Goal: Information Seeking & Learning: Learn about a topic

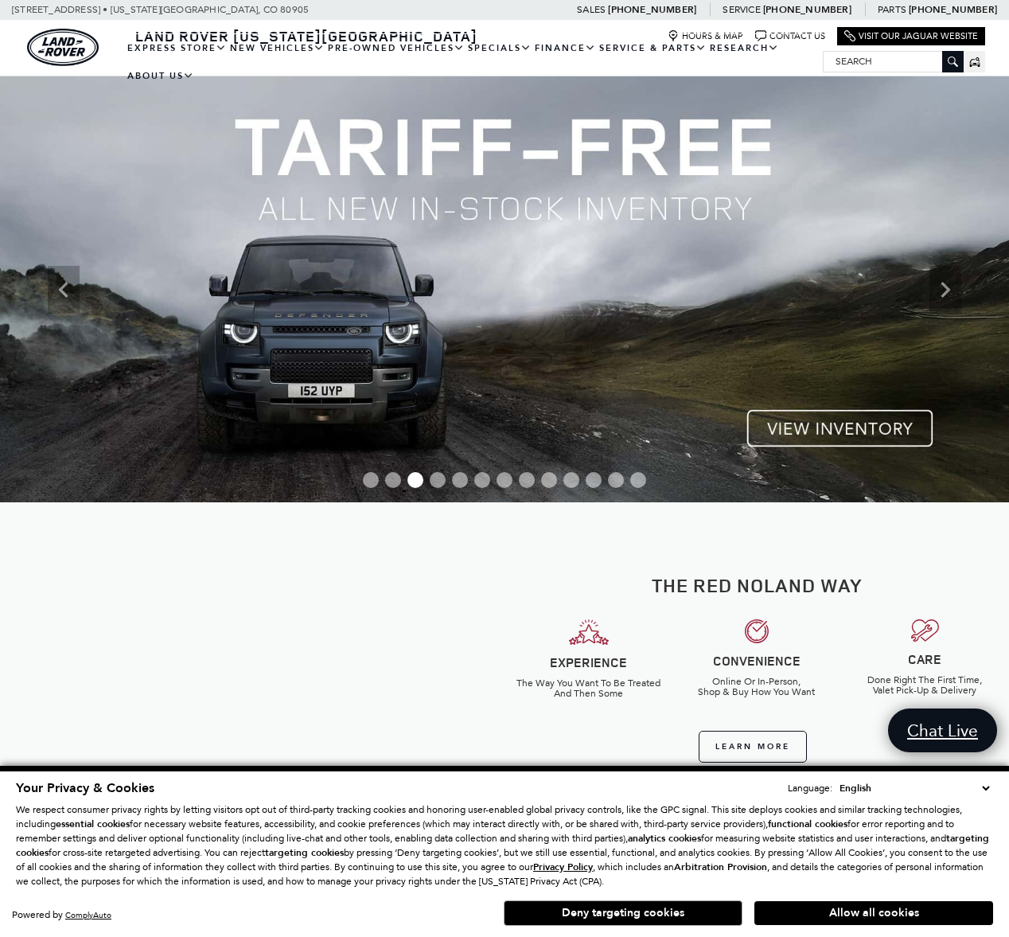
click at [854, 422] on img at bounding box center [504, 289] width 1009 height 426
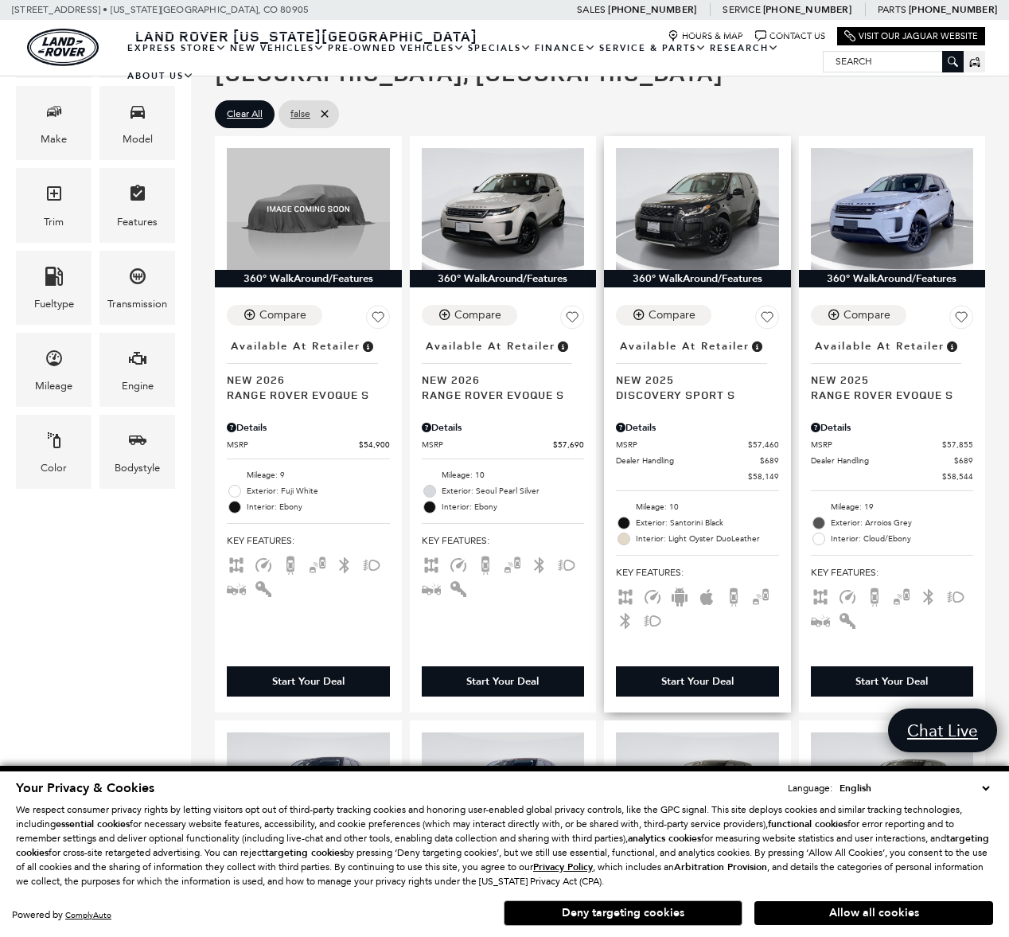
scroll to position [348, 0]
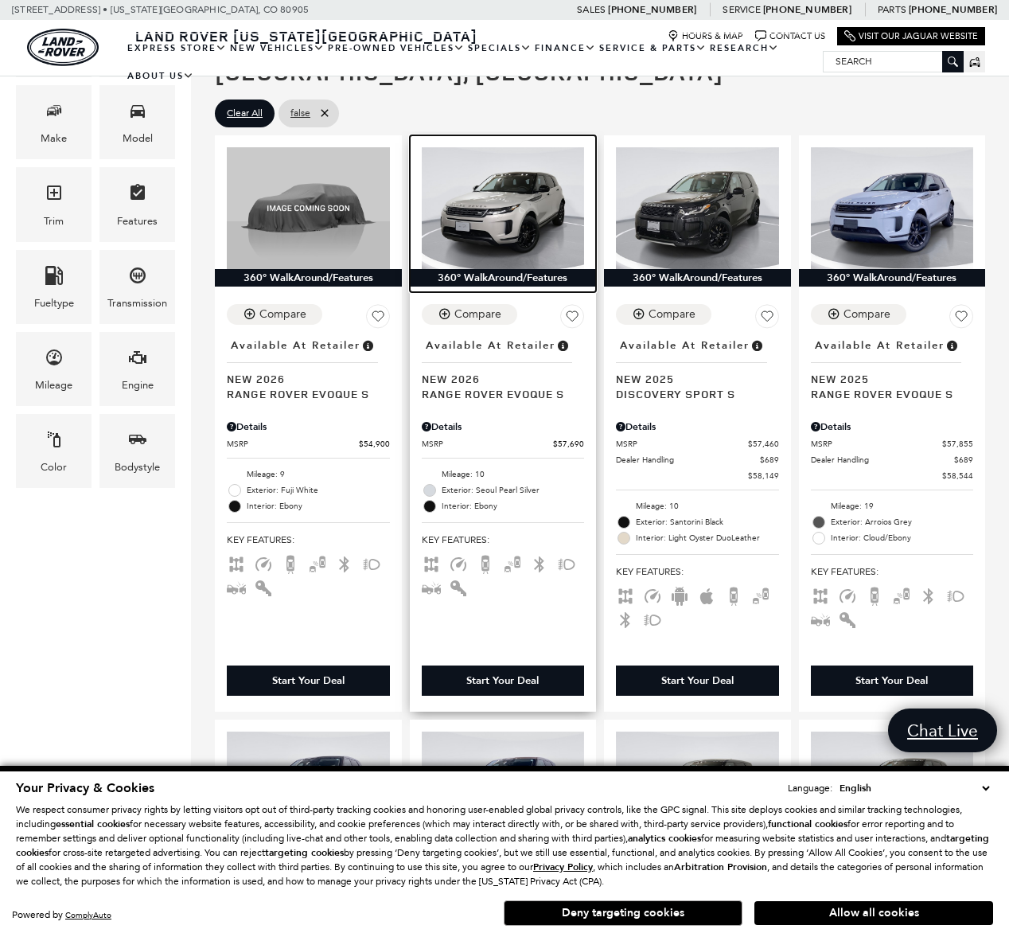
click at [497, 183] on img at bounding box center [503, 208] width 163 height 122
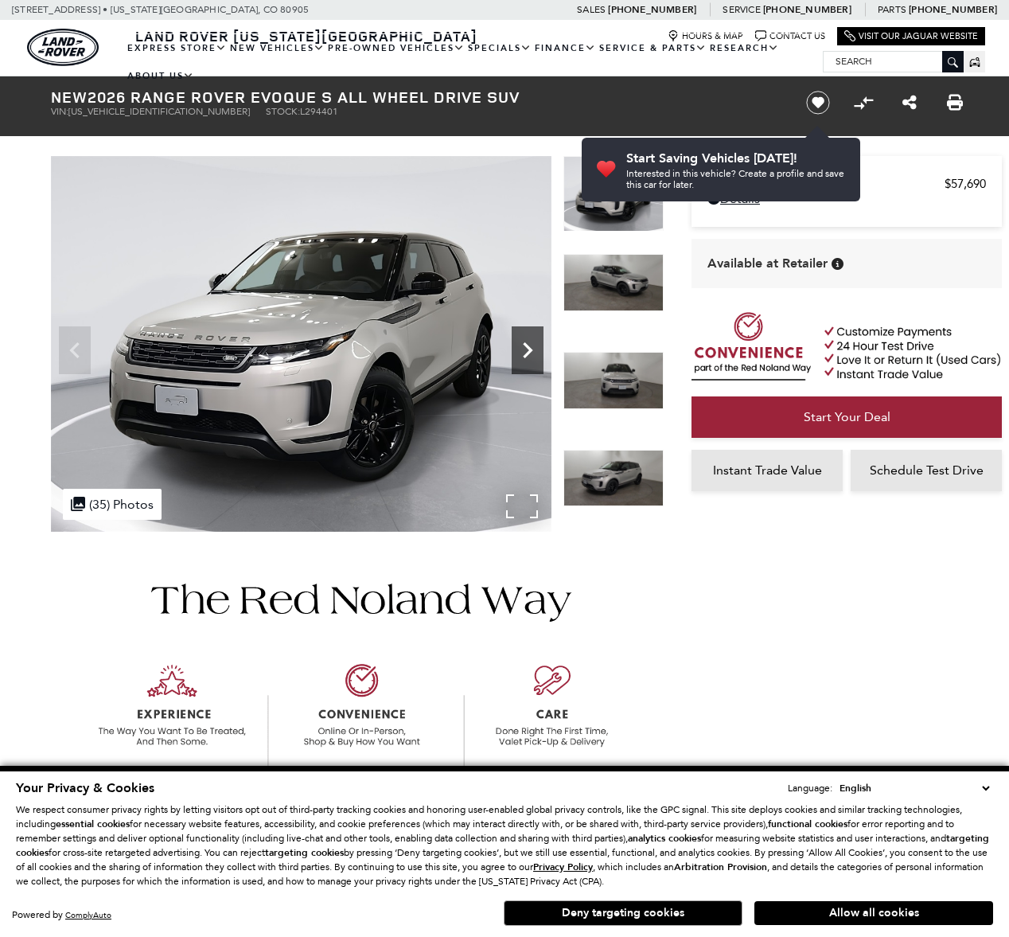
click at [524, 349] on icon "Next" at bounding box center [528, 350] width 32 height 32
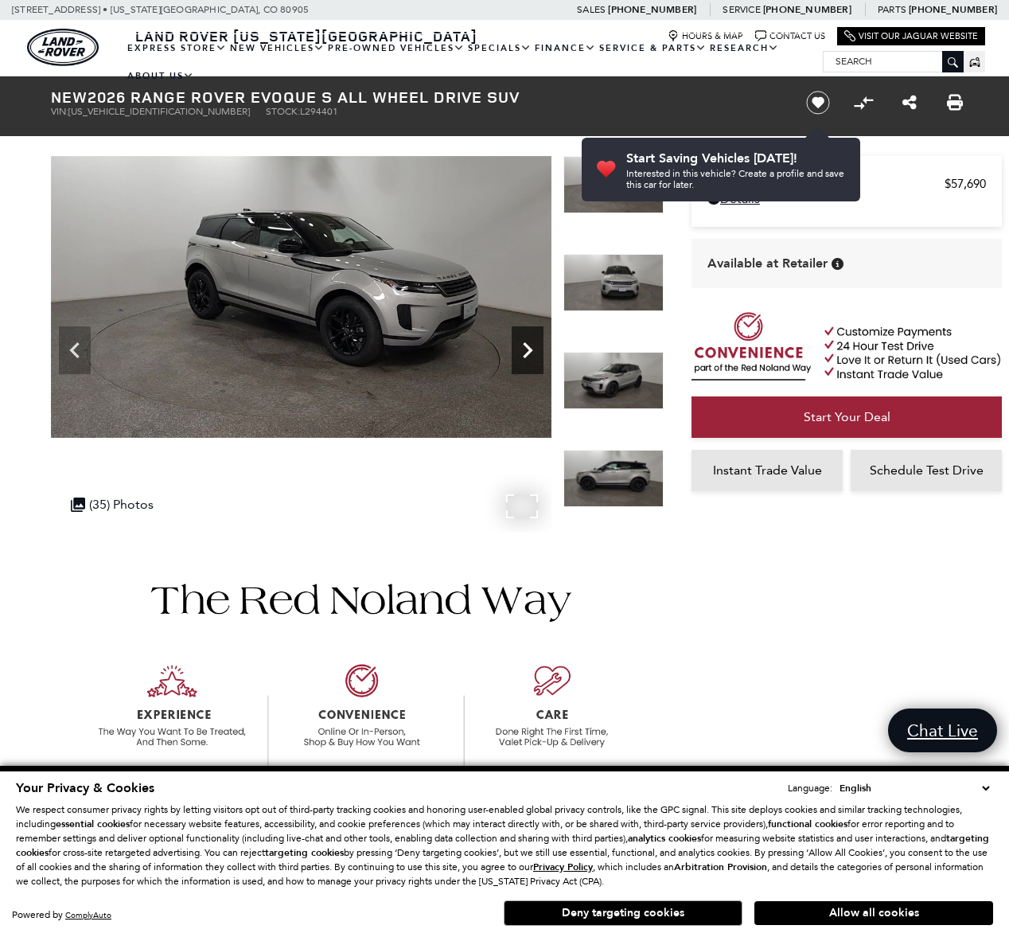
click at [524, 349] on icon "Next" at bounding box center [528, 350] width 32 height 32
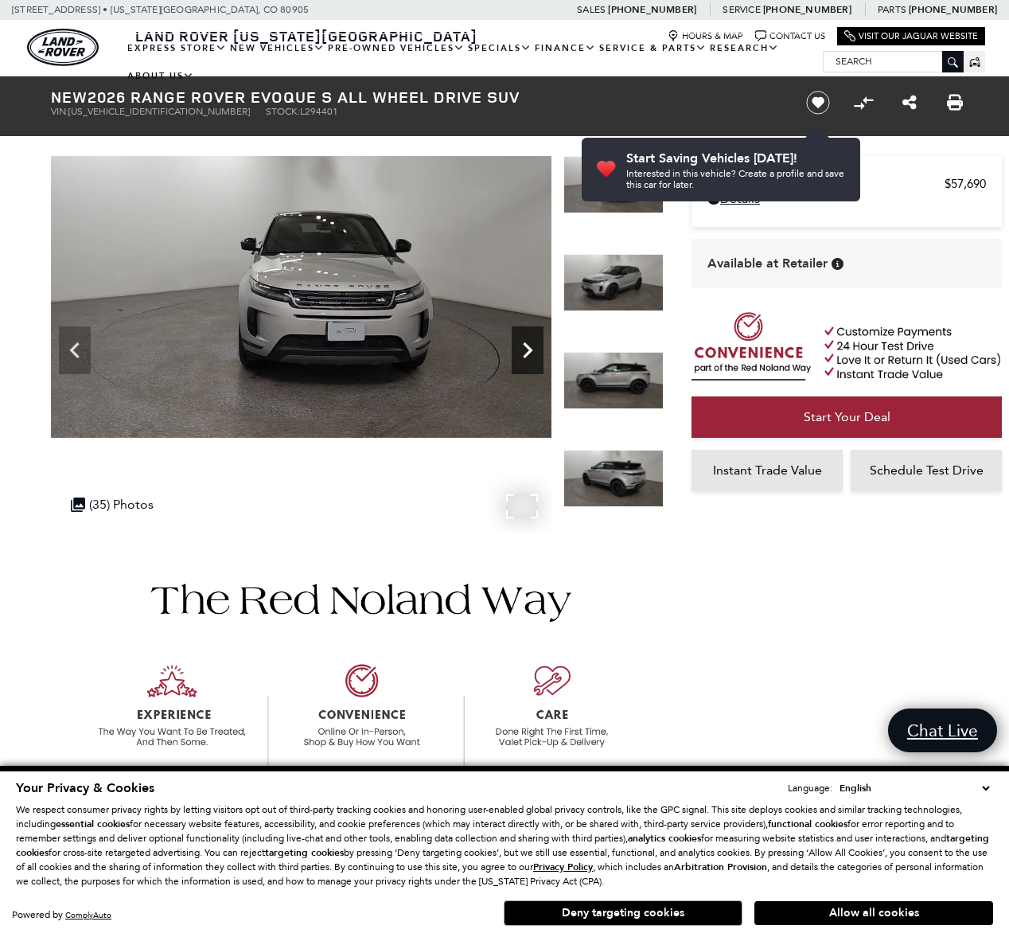
click at [524, 349] on icon "Next" at bounding box center [528, 350] width 32 height 32
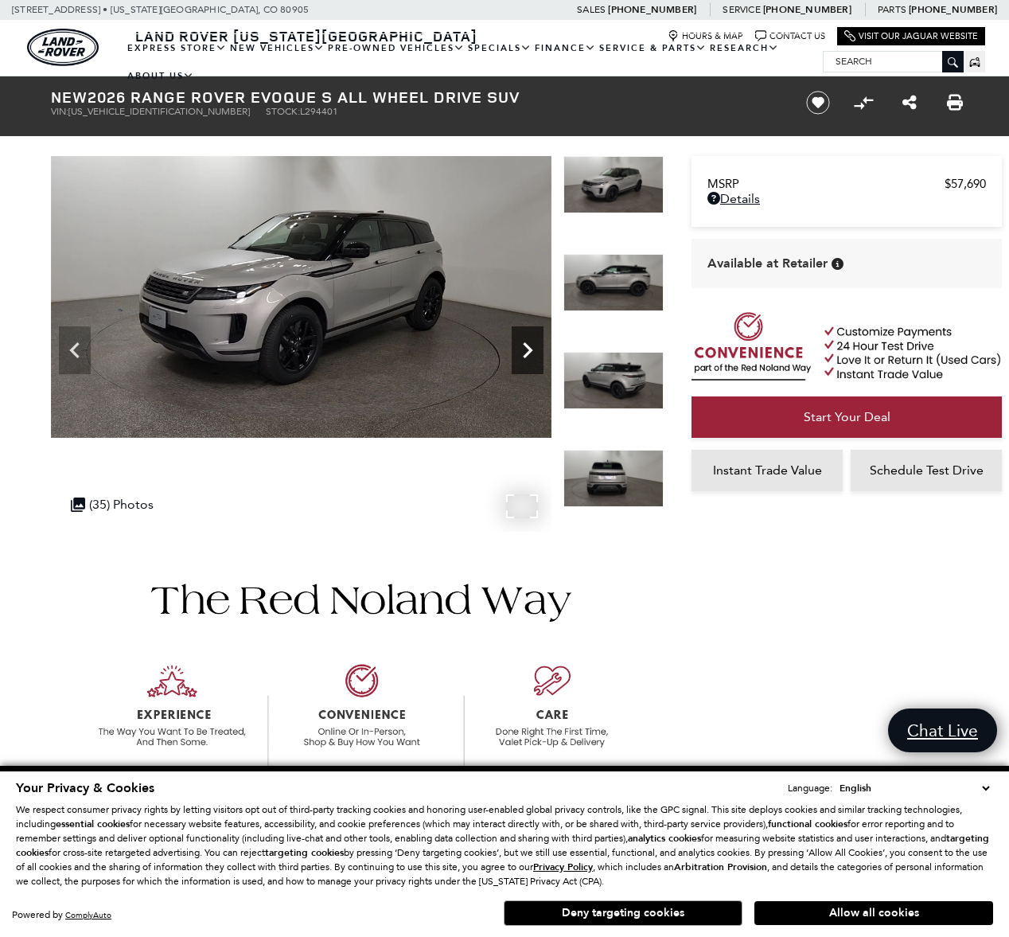
click at [524, 349] on icon "Next" at bounding box center [528, 350] width 32 height 32
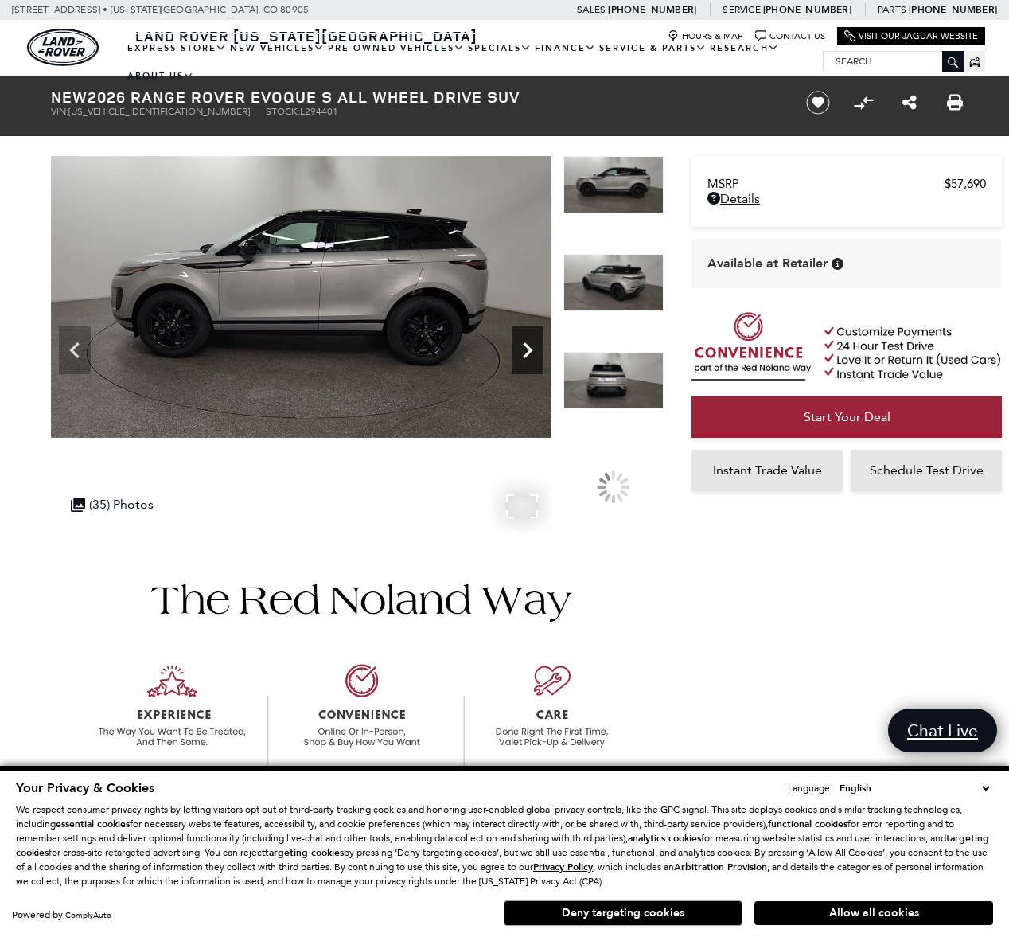
click at [524, 349] on icon "Next" at bounding box center [528, 350] width 32 height 32
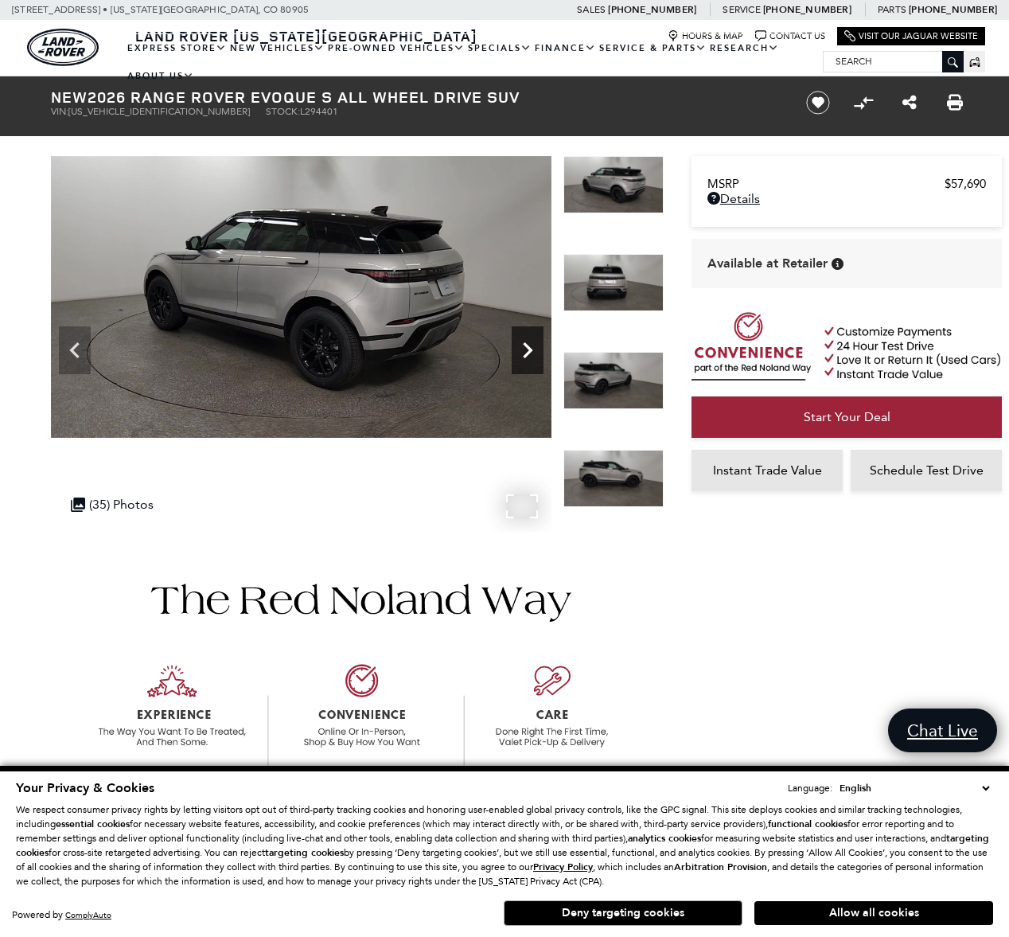
click at [524, 349] on icon "Next" at bounding box center [528, 350] width 32 height 32
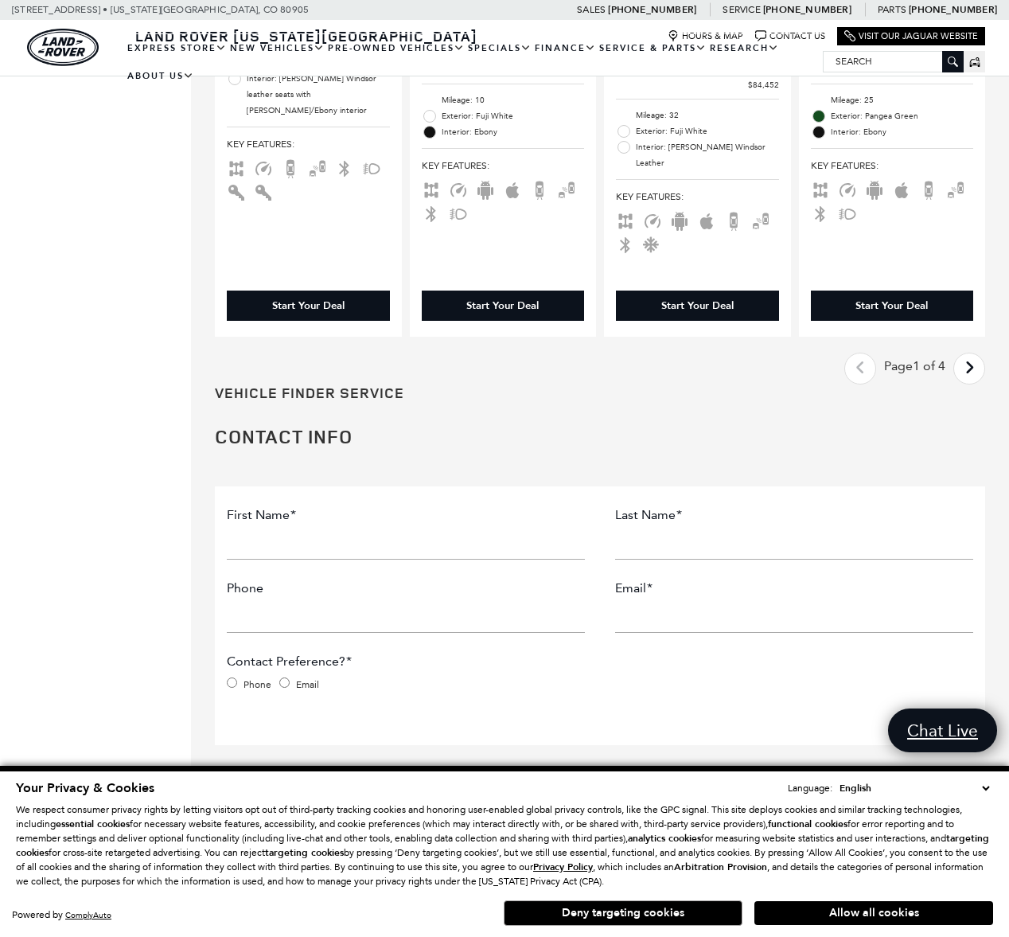
scroll to position [3145, 0]
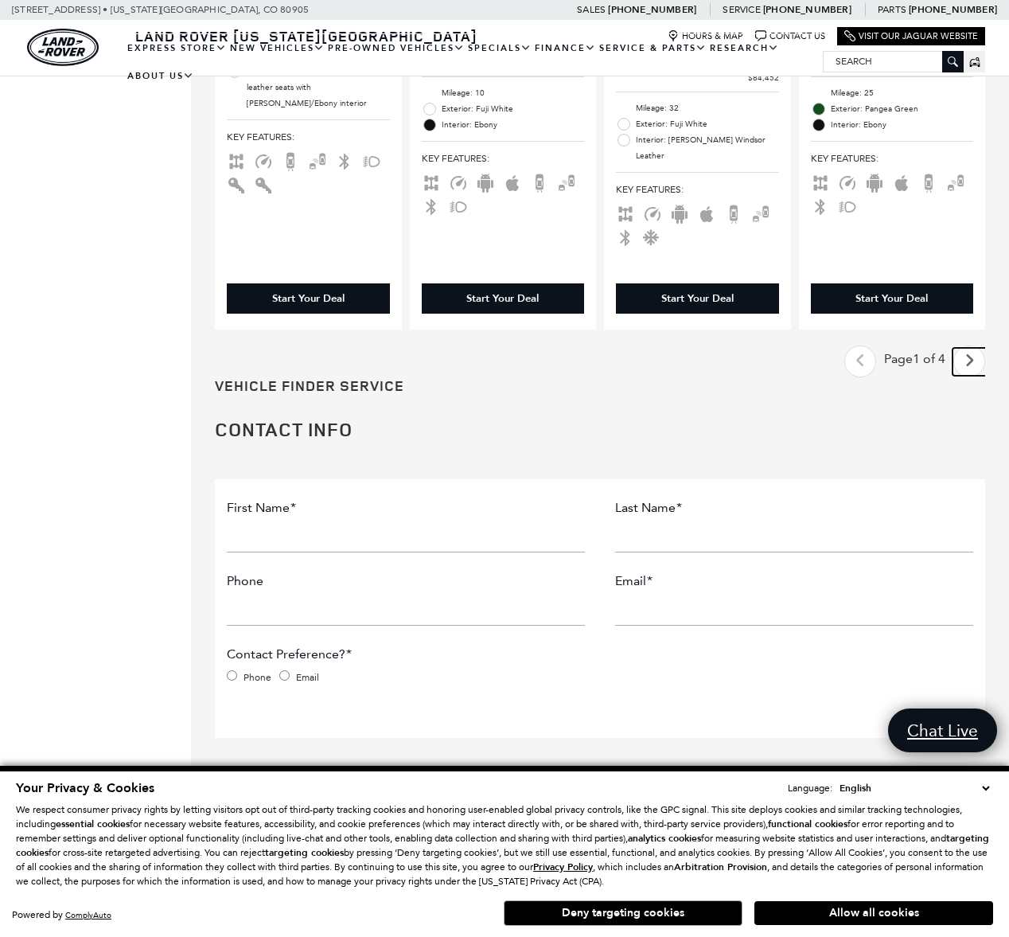
click at [968, 373] on icon "next page" at bounding box center [970, 360] width 10 height 25
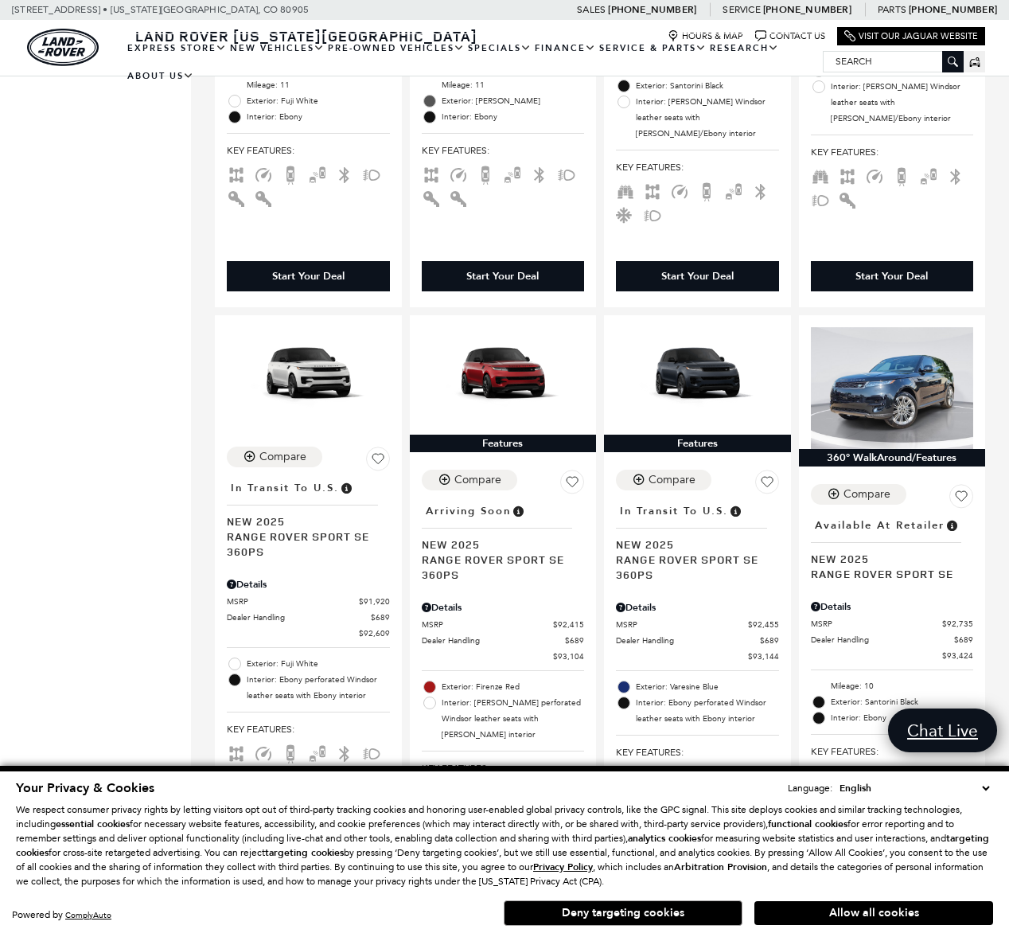
scroll to position [1390, 0]
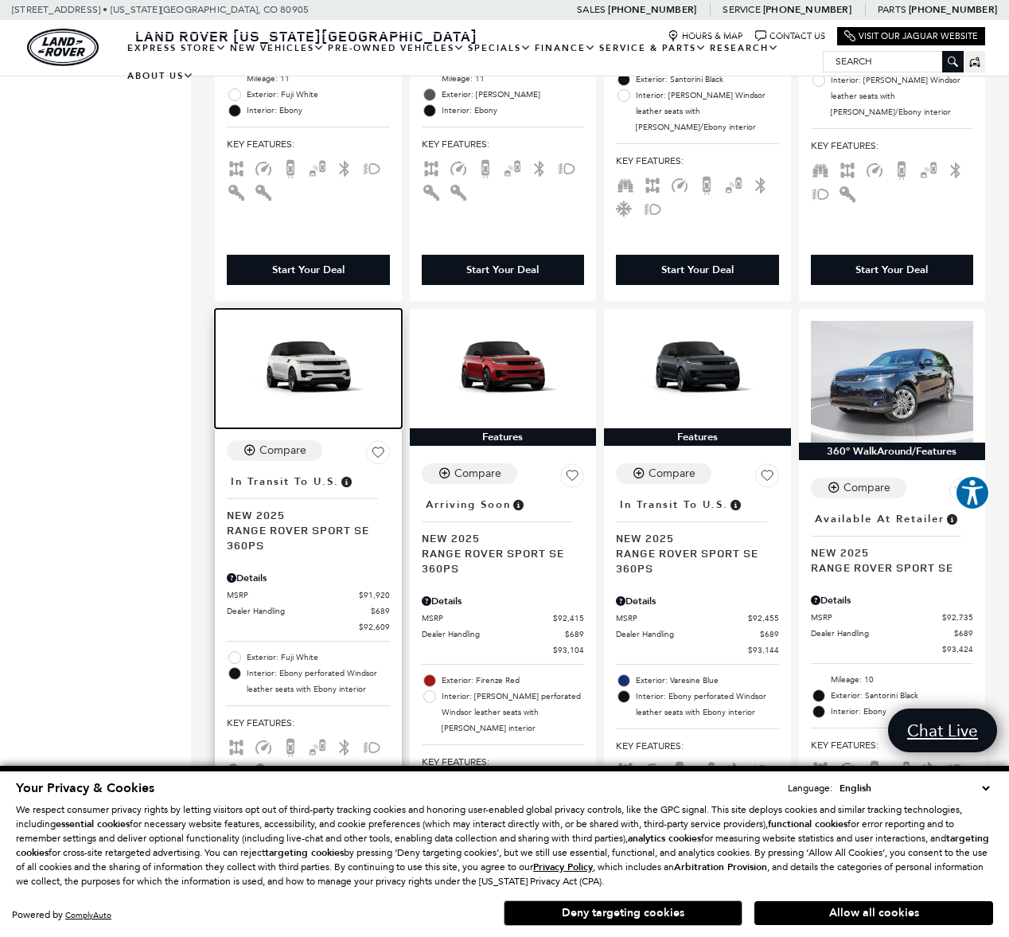
click at [310, 321] on img at bounding box center [308, 367] width 163 height 92
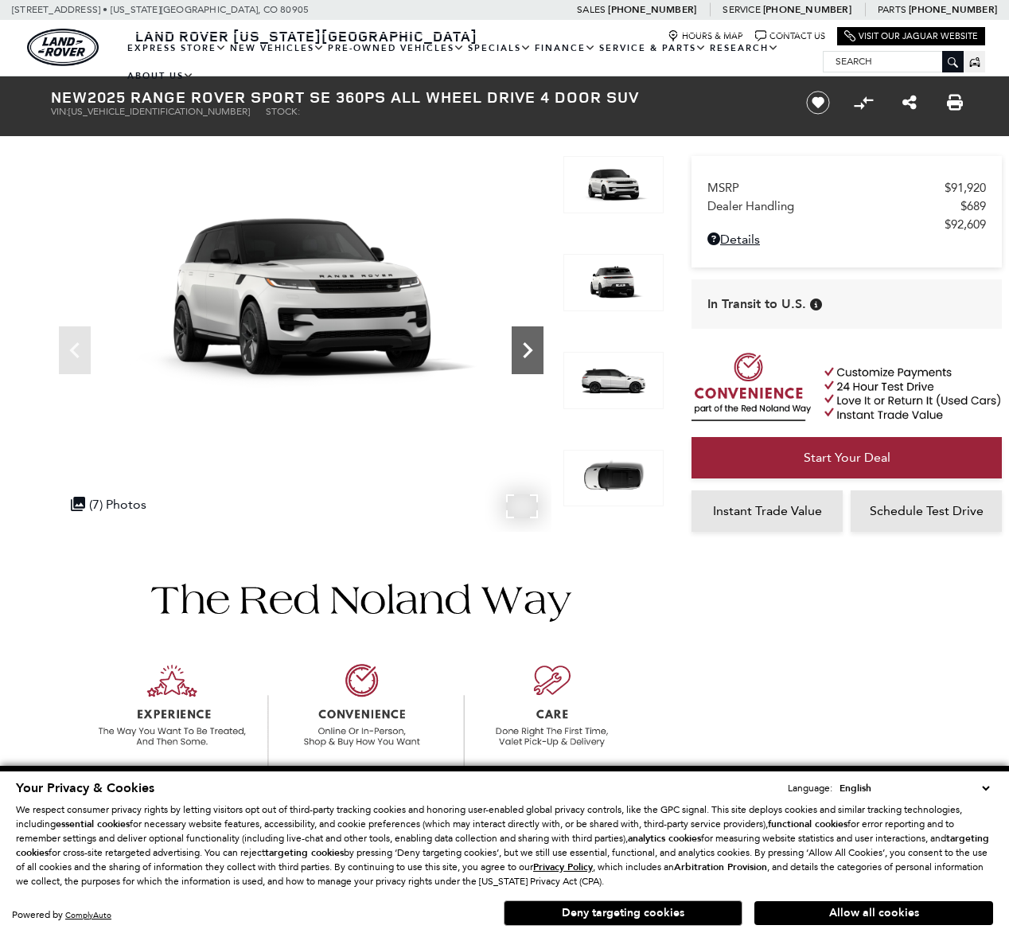
click at [526, 347] on icon "Next" at bounding box center [528, 350] width 32 height 32
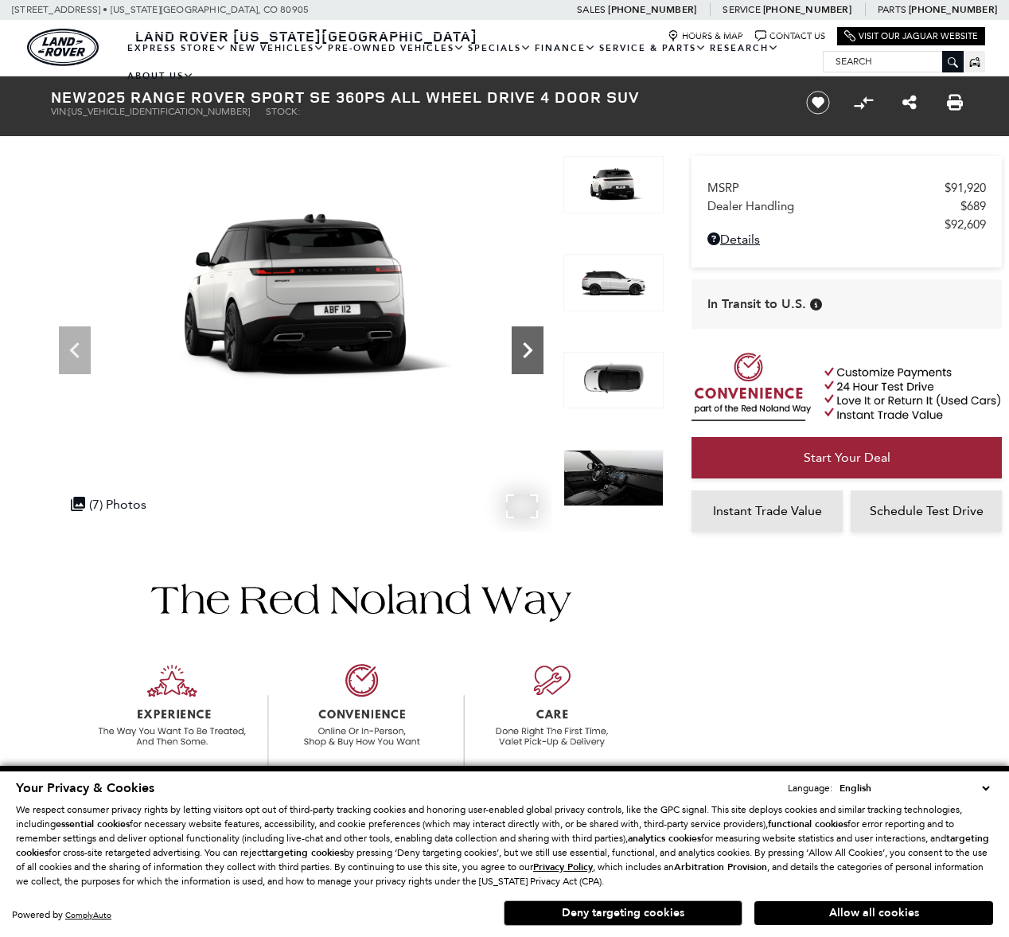
click at [526, 347] on icon "Next" at bounding box center [528, 350] width 32 height 32
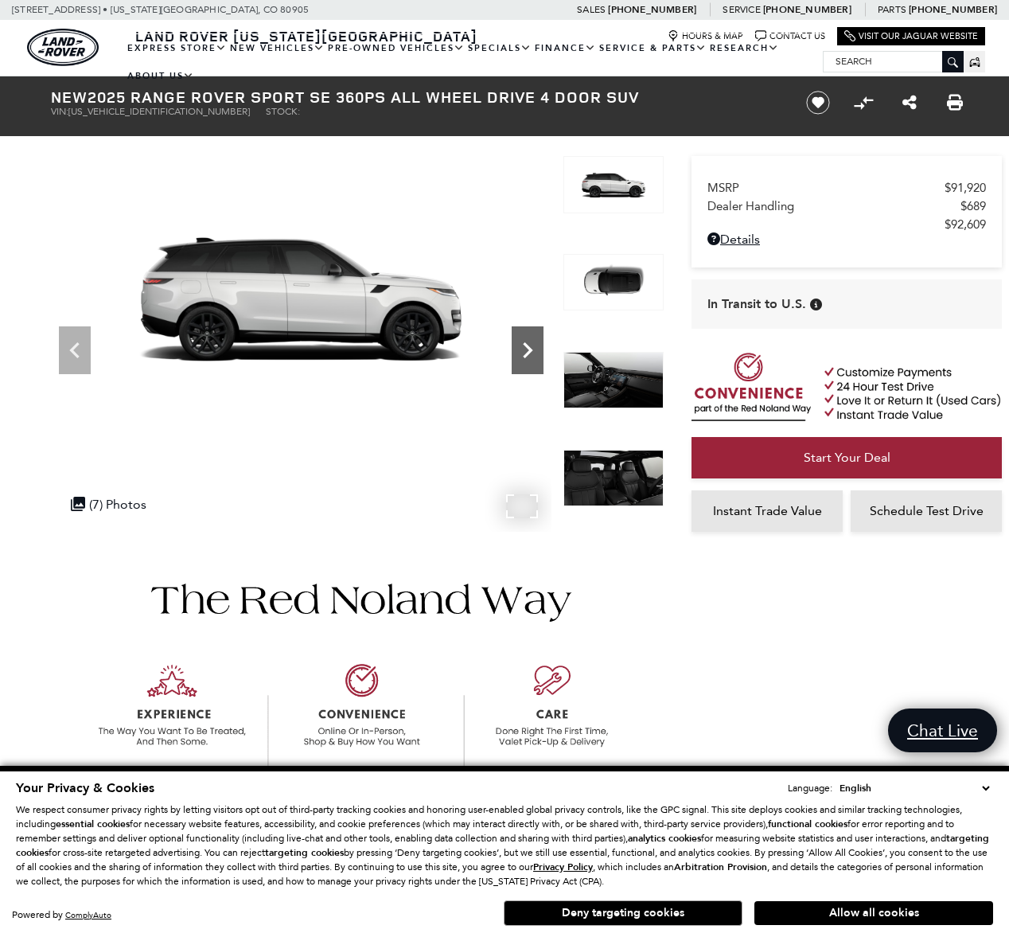
click at [526, 347] on icon "Next" at bounding box center [528, 350] width 32 height 32
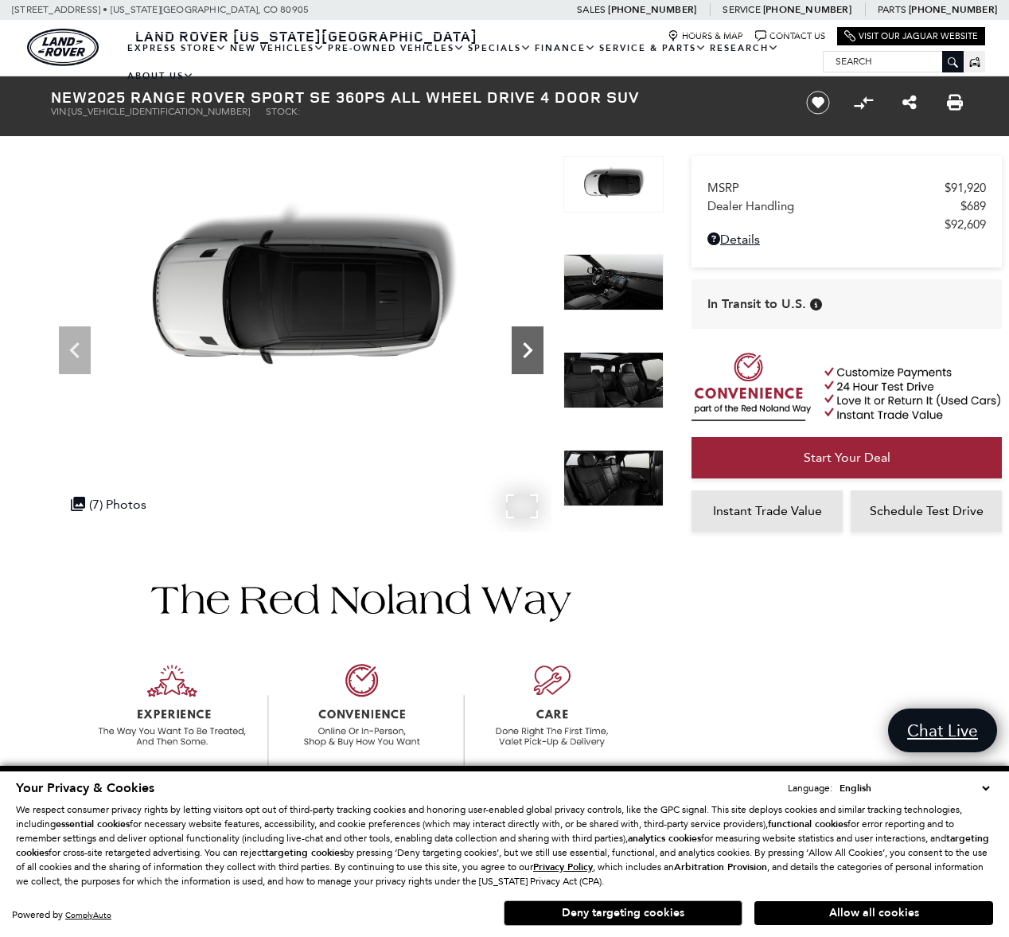
click at [526, 347] on icon "Next" at bounding box center [528, 350] width 32 height 32
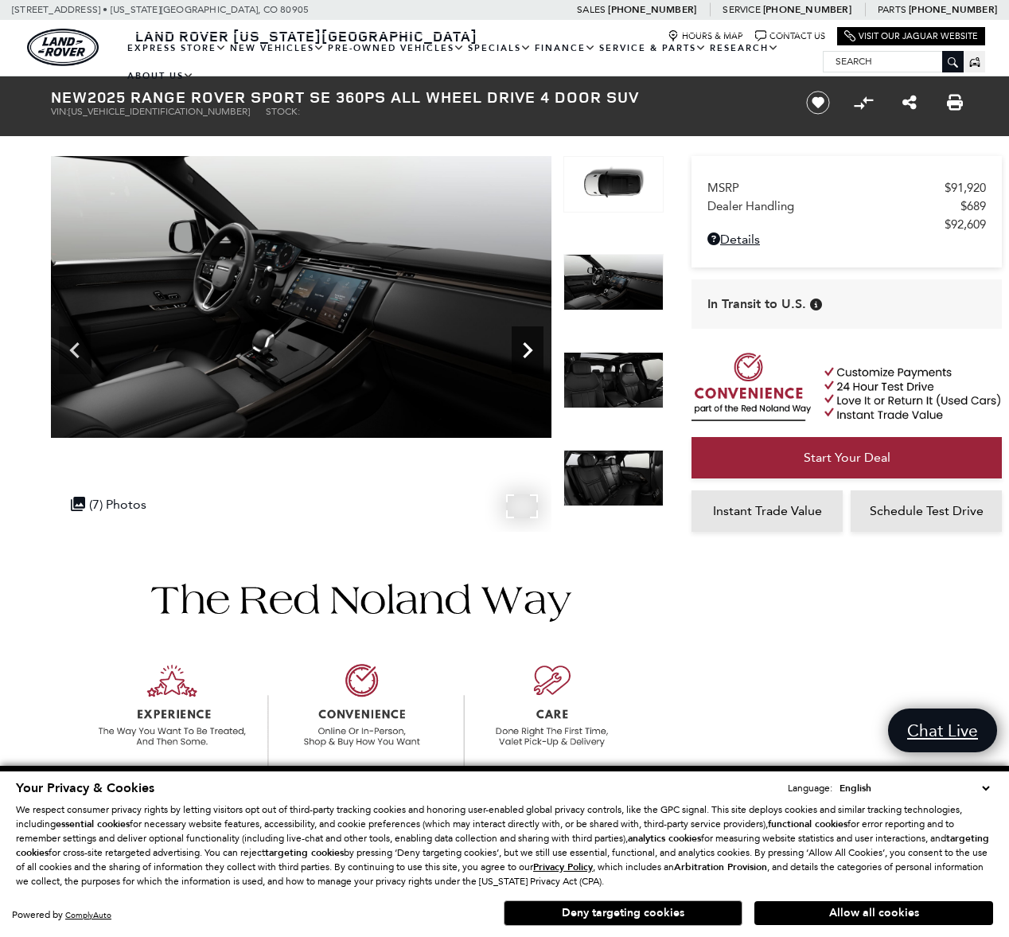
click at [526, 347] on icon "Next" at bounding box center [528, 350] width 32 height 32
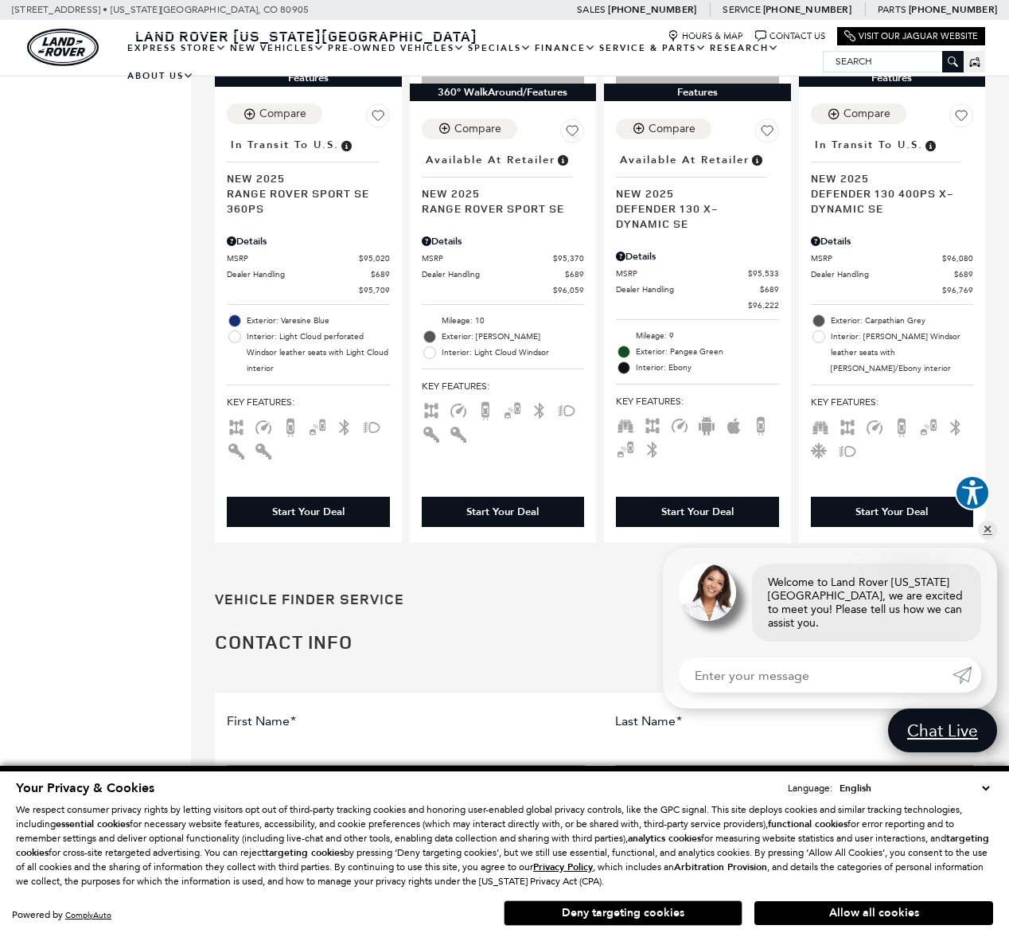
scroll to position [2953, 0]
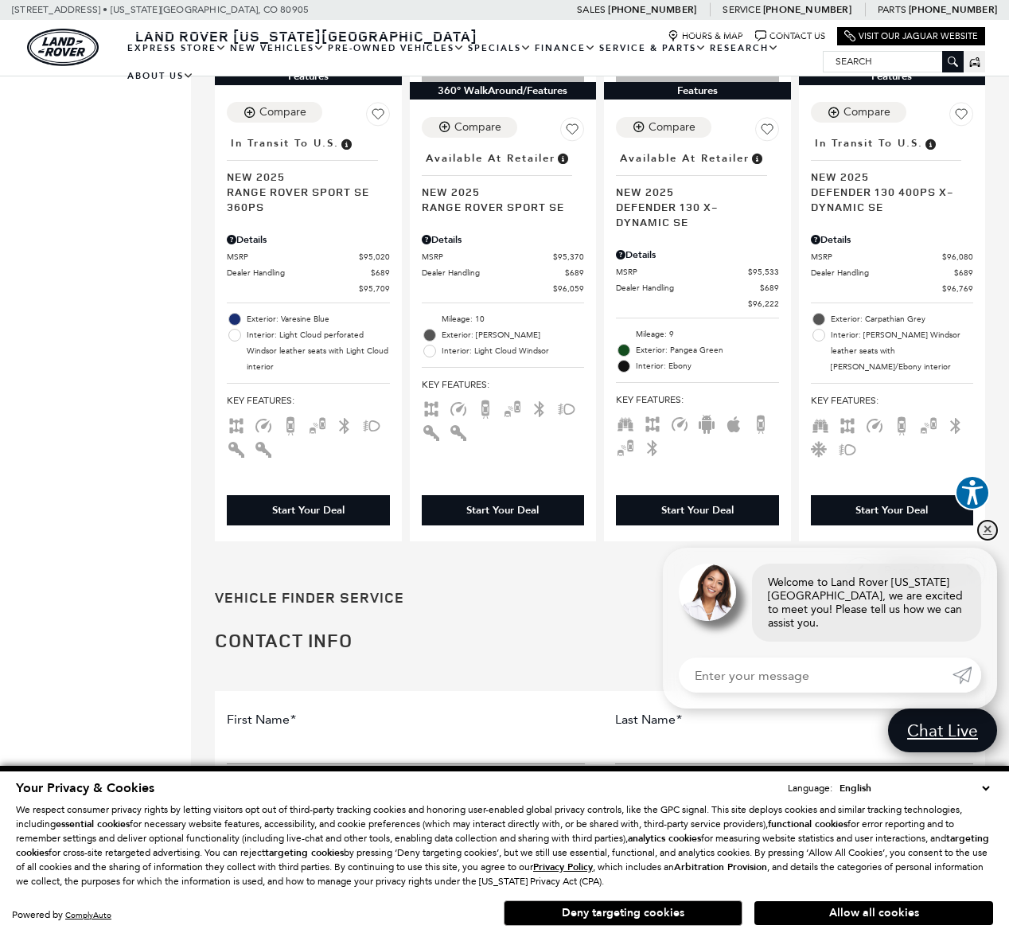
click at [987, 540] on link "✕" at bounding box center [987, 530] width 19 height 19
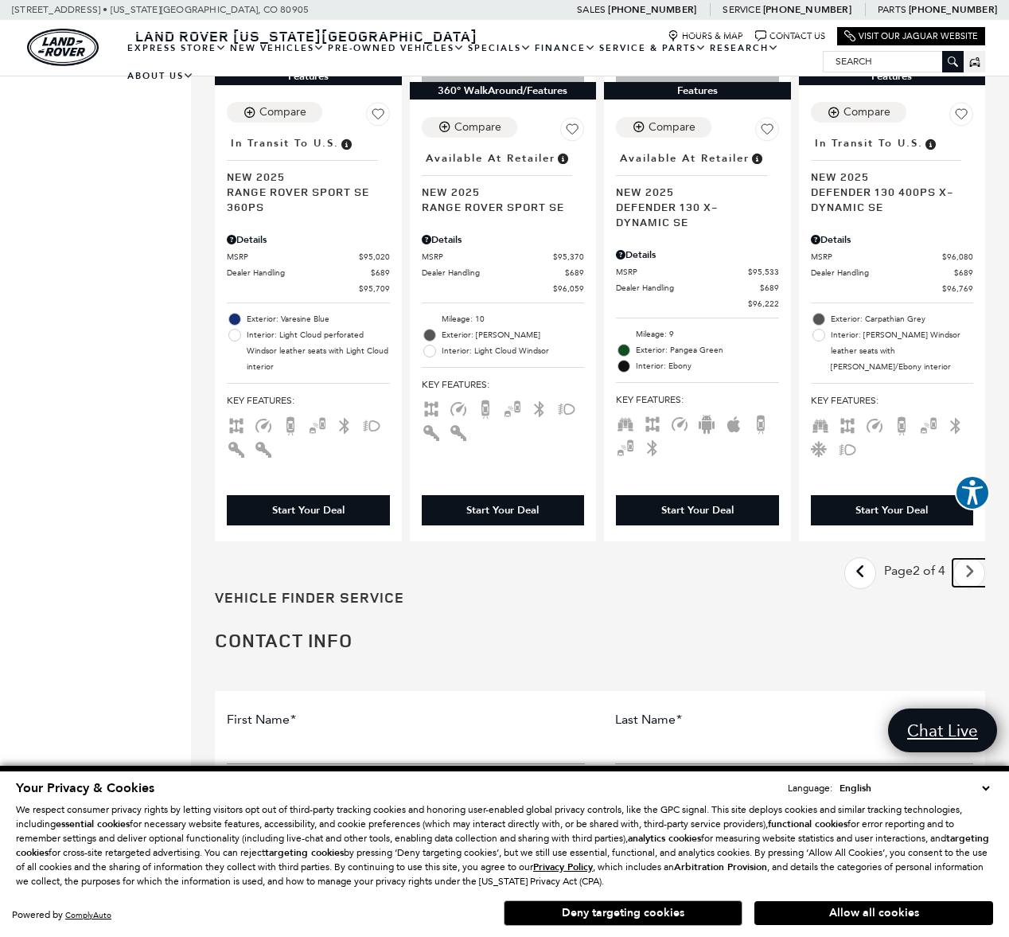
click at [968, 573] on icon "next page" at bounding box center [970, 571] width 10 height 25
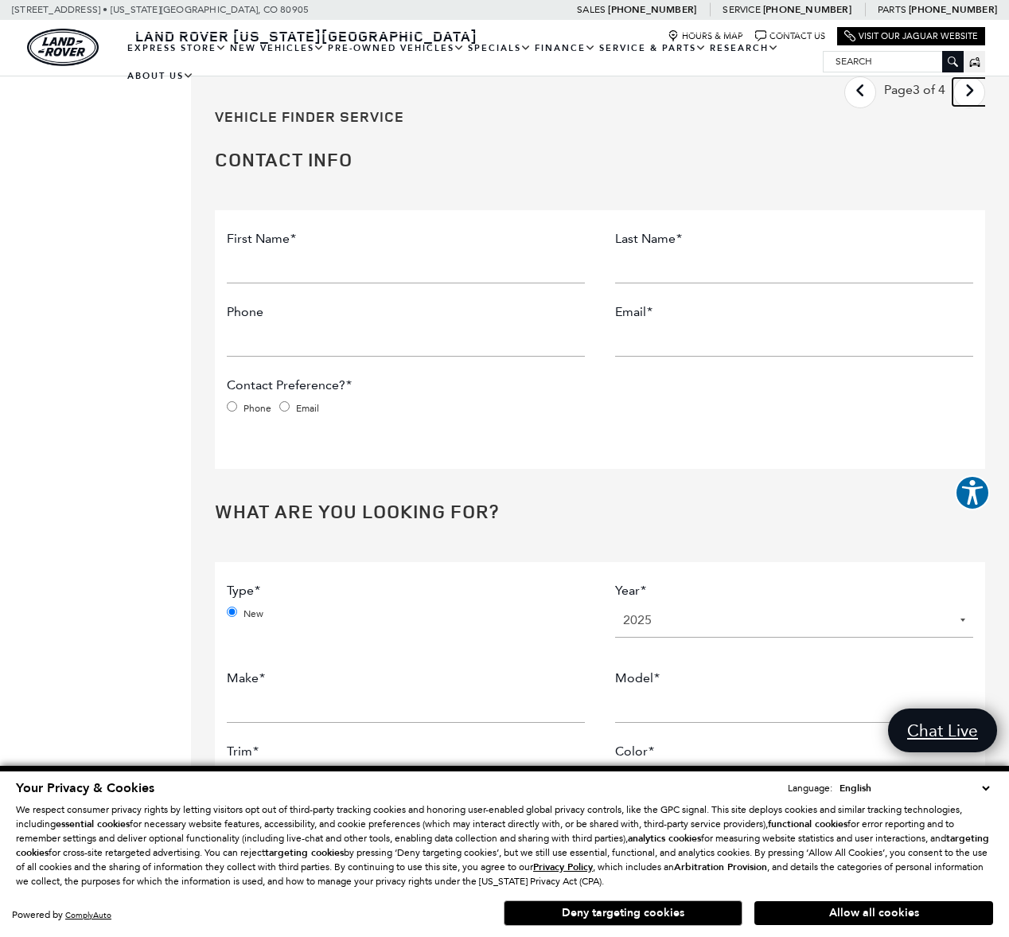
scroll to position [3488, 0]
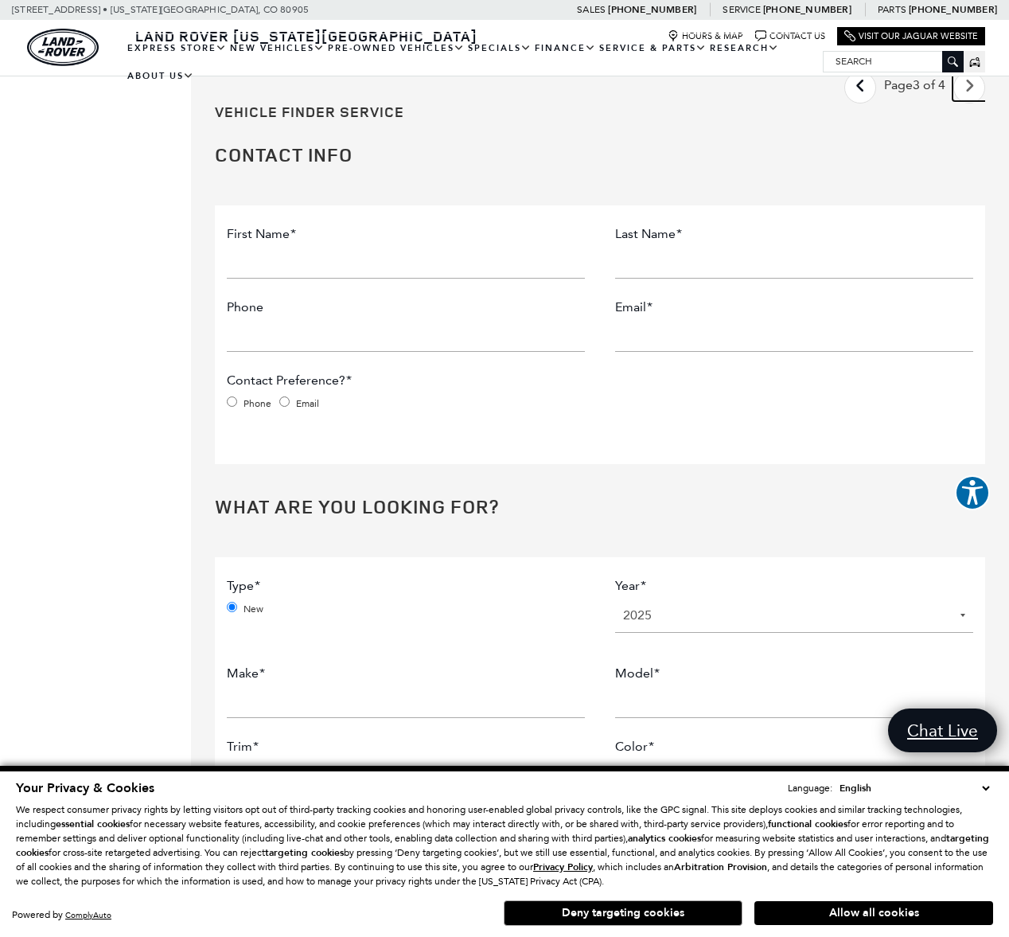
click at [977, 101] on link "Next - Page" at bounding box center [970, 87] width 34 height 28
